Goal: Information Seeking & Learning: Check status

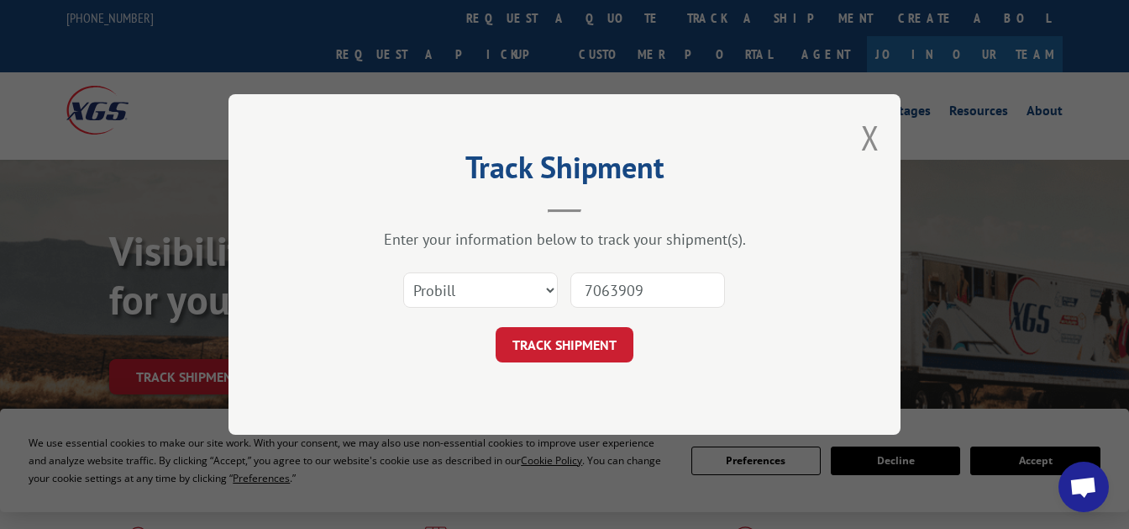
type input "7063909"
click at [403, 272] on select "Select category... Probill BOL PO" at bounding box center [480, 289] width 155 height 35
select select "bol"
click option "BOL" at bounding box center [0, 0] width 0 height 0
click at [535, 340] on button "TRACK SHIPMENT" at bounding box center [565, 344] width 138 height 35
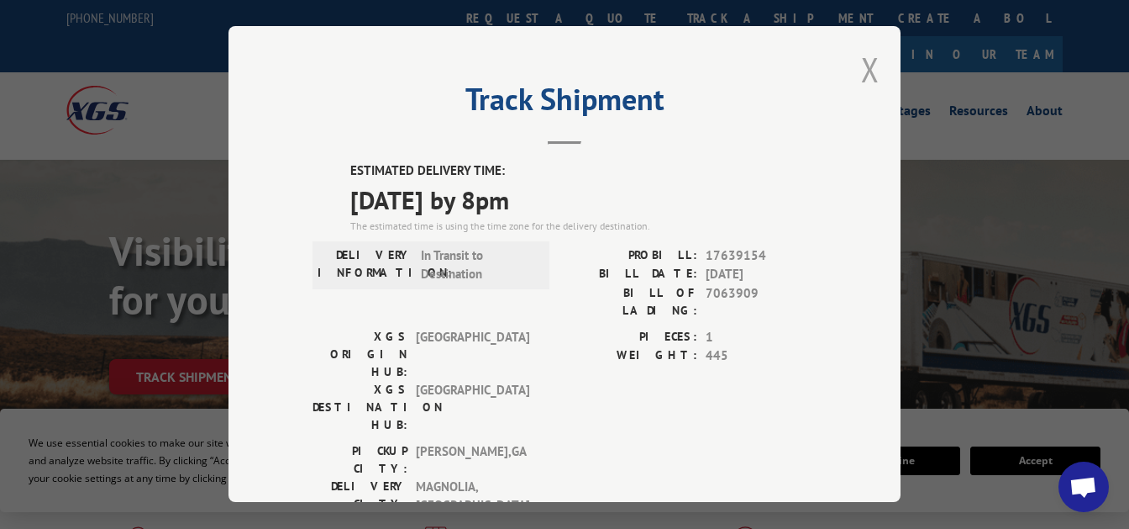
click at [868, 70] on button "Close modal" at bounding box center [870, 69] width 18 height 45
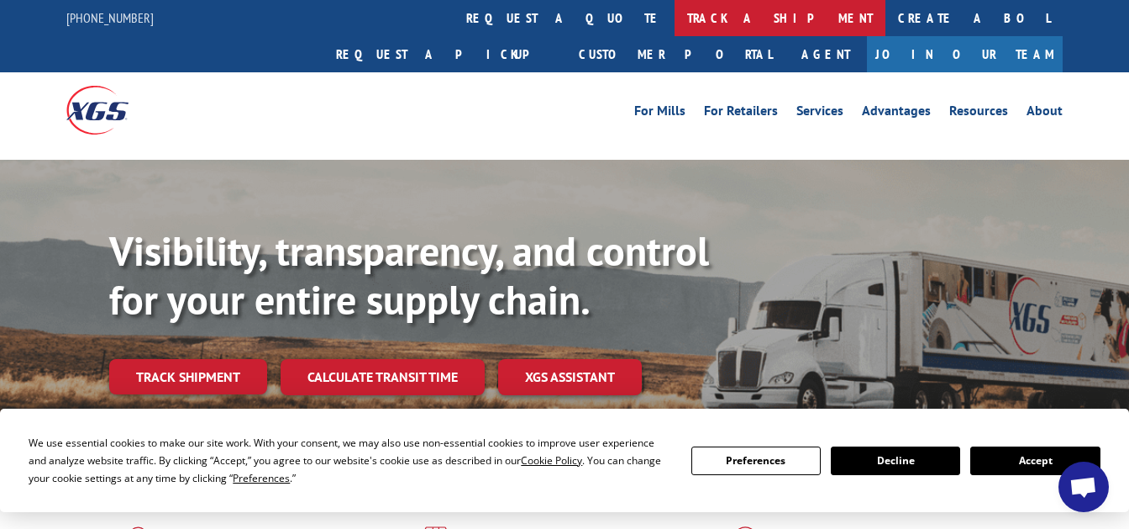
click at [675, 23] on link "track a shipment" at bounding box center [780, 18] width 211 height 36
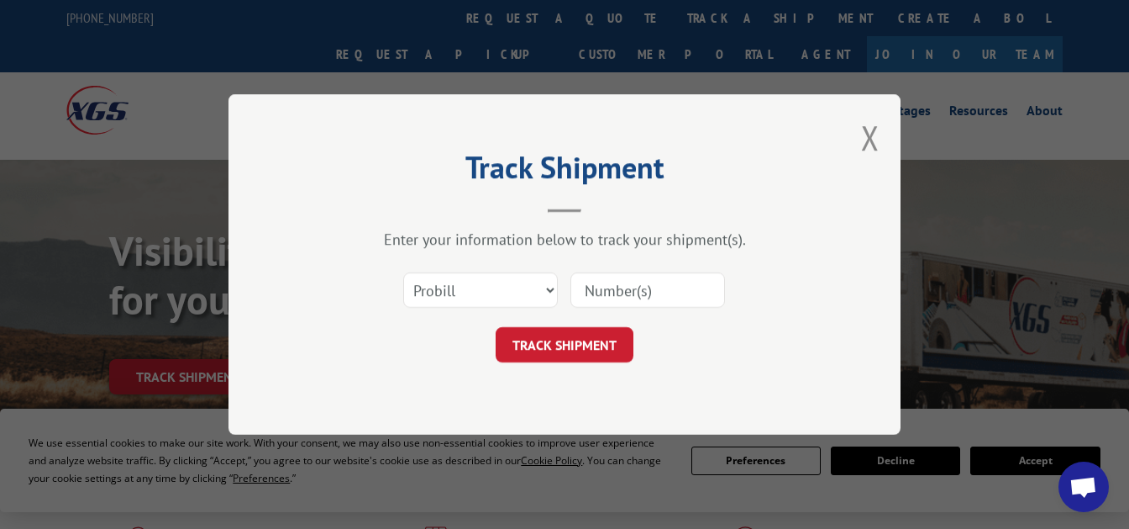
click at [613, 291] on input at bounding box center [648, 289] width 155 height 35
paste input "7063971"
type input "7063971"
click at [403, 272] on select "Select category... Probill BOL PO" at bounding box center [480, 289] width 155 height 35
select select "bol"
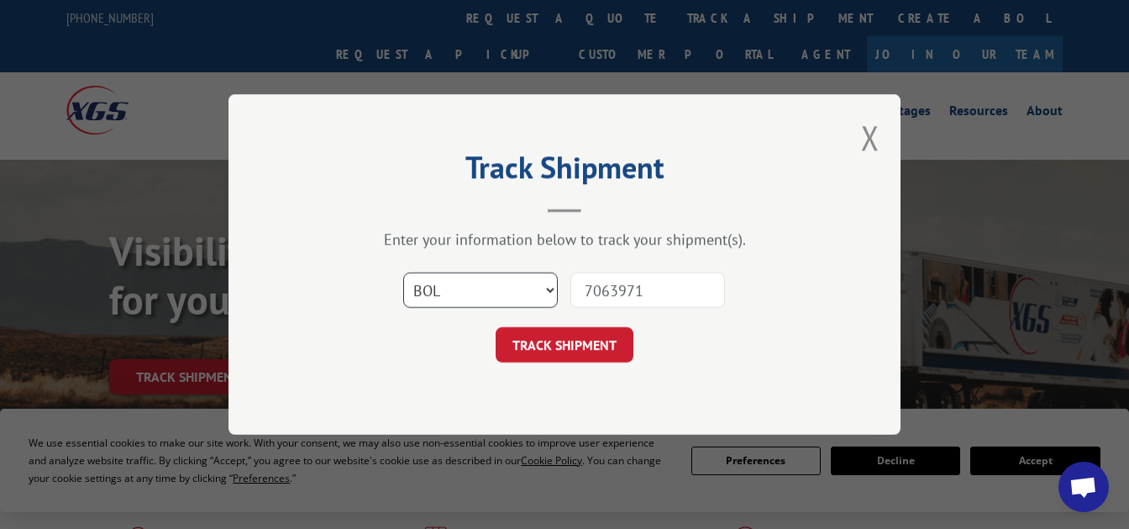
click option "BOL" at bounding box center [0, 0] width 0 height 0
click at [542, 348] on button "TRACK SHIPMENT" at bounding box center [565, 344] width 138 height 35
